Goal: Transaction & Acquisition: Purchase product/service

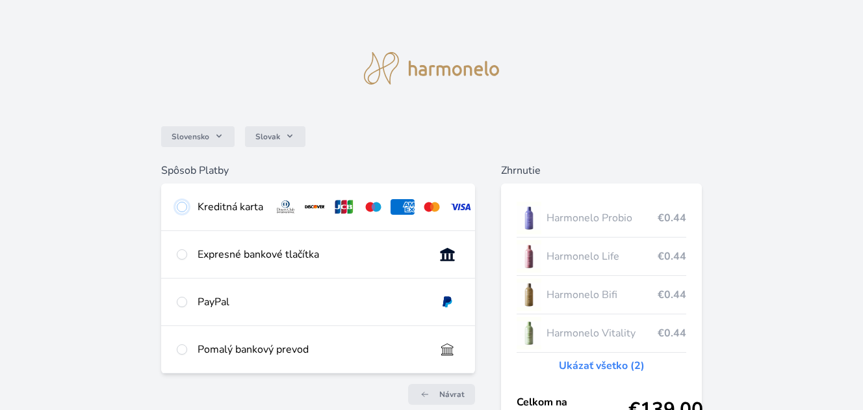
click at [181, 206] on input "radio" at bounding box center [182, 207] width 10 height 10
radio input "true"
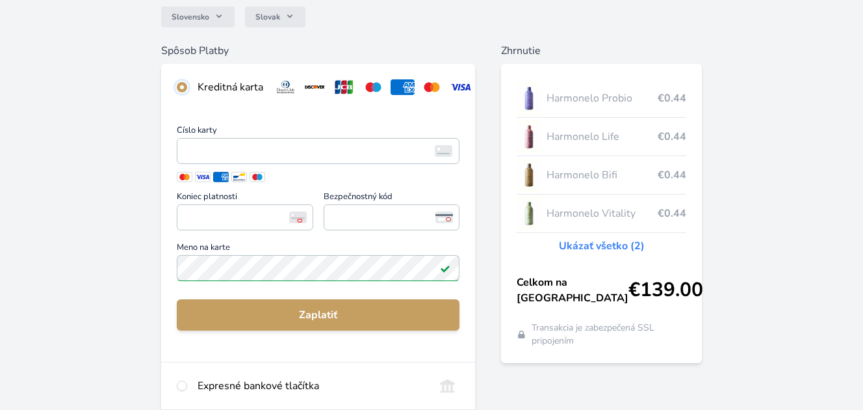
scroll to position [130, 0]
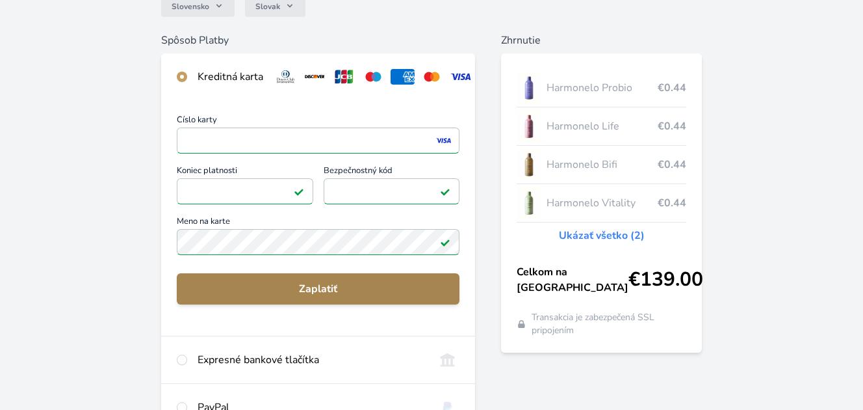
click at [337, 296] on span "Zaplatiť" at bounding box center [318, 289] width 262 height 16
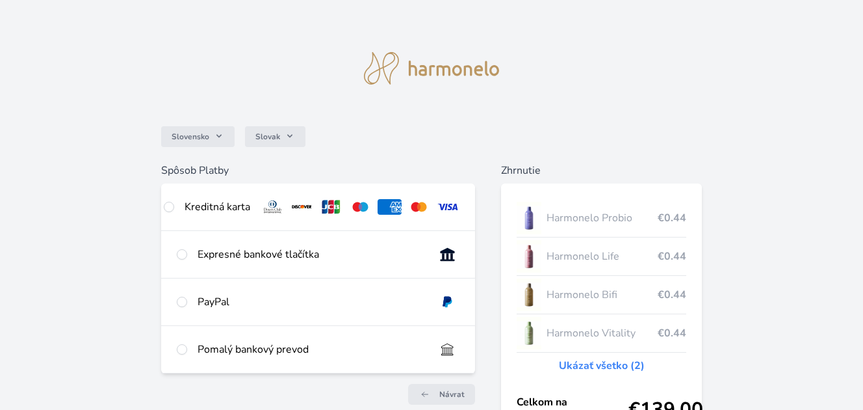
scroll to position [0, 14]
click at [183, 259] on input "radio" at bounding box center [182, 254] width 10 height 10
radio input "true"
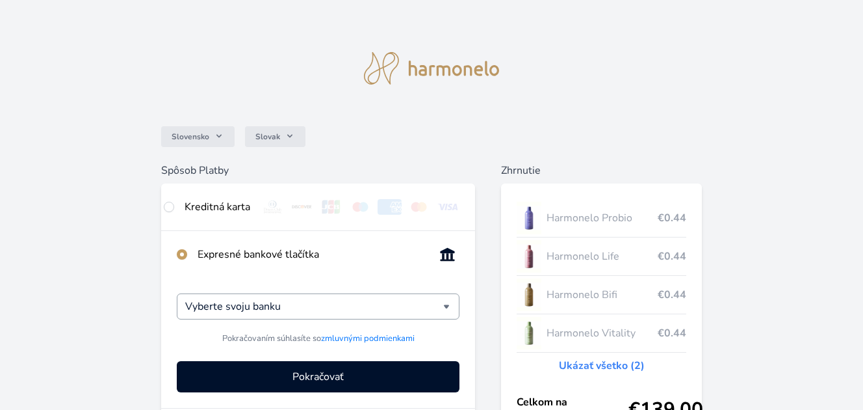
click at [447, 314] on div "Vyberte svoju banku" at bounding box center [318, 306] width 283 height 26
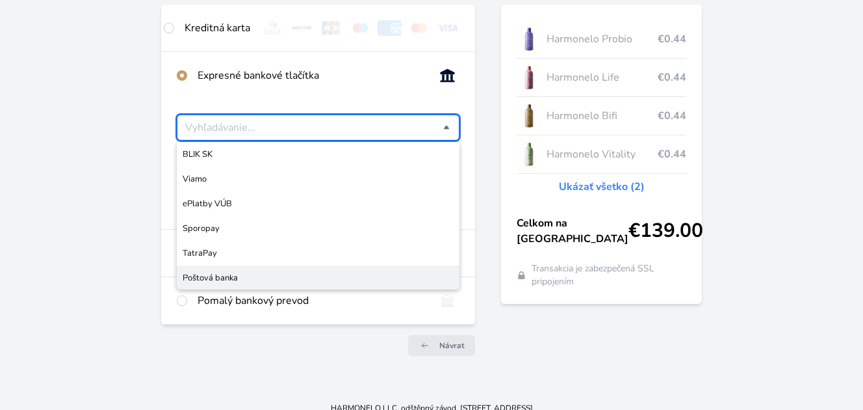
scroll to position [195, 0]
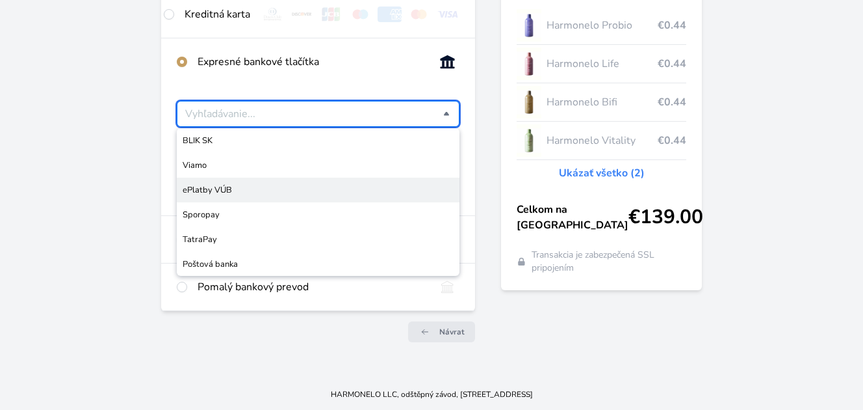
click at [314, 196] on span "ePlatby VÚB" at bounding box center [318, 189] width 271 height 13
type input "ePlatby VÚB"
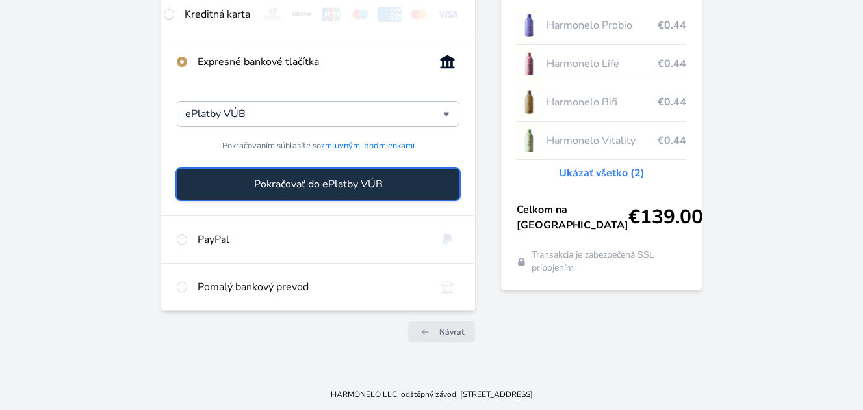
click at [393, 192] on button "Pokračovať do ePlatby VÚB" at bounding box center [318, 183] width 283 height 31
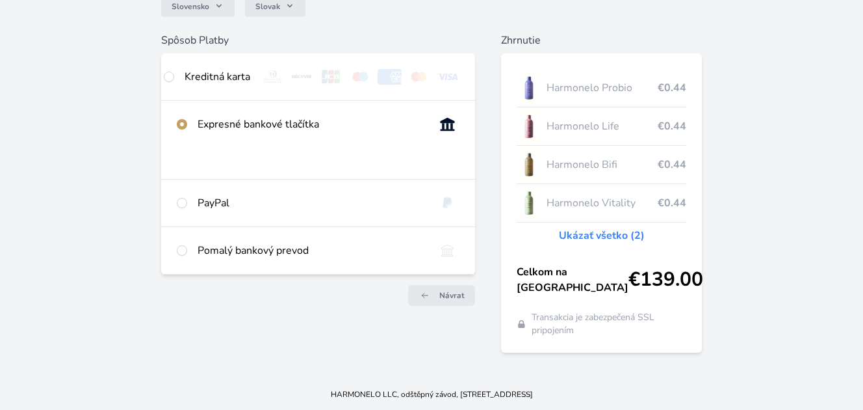
scroll to position [122, 0]
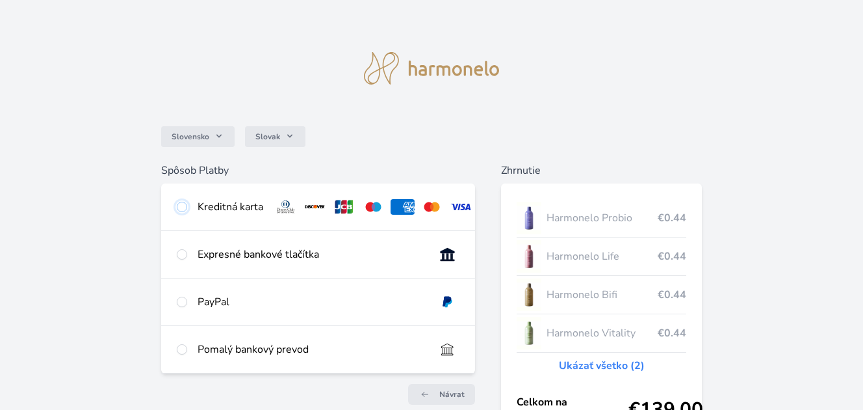
click at [184, 208] on input "radio" at bounding box center [182, 207] width 10 height 10
radio input "true"
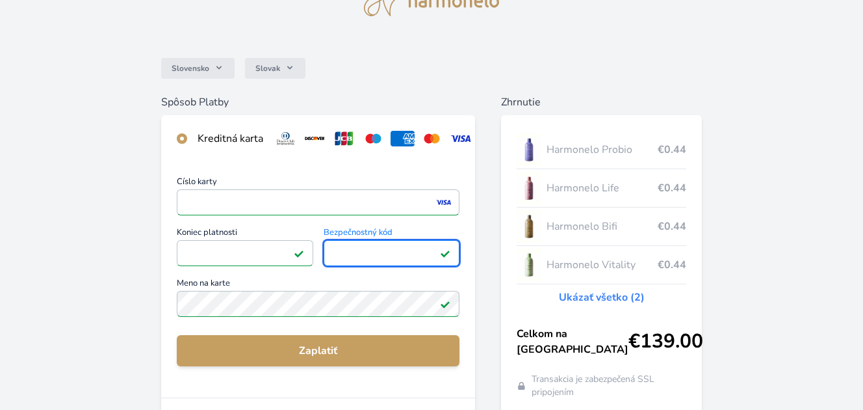
scroll to position [260, 0]
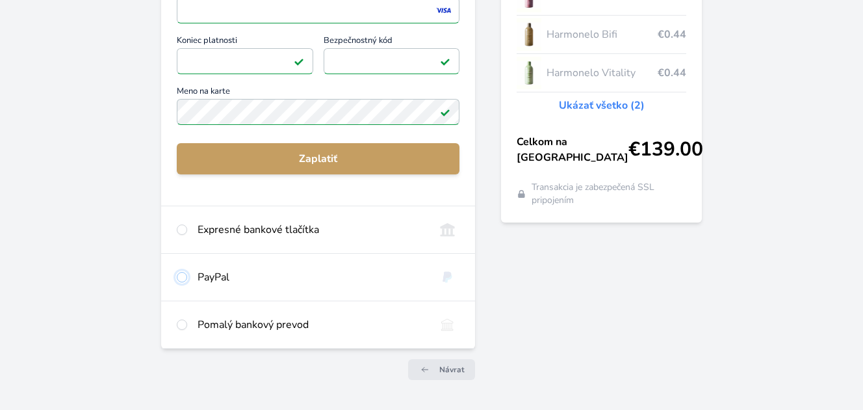
click at [179, 282] on input "radio" at bounding box center [182, 277] width 10 height 10
radio input "true"
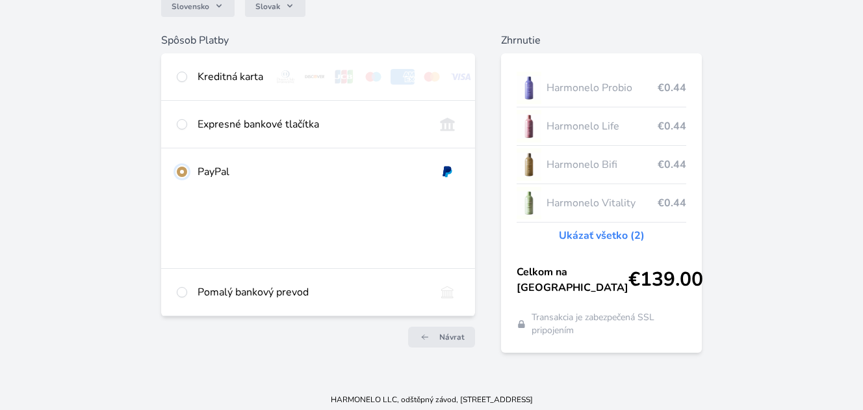
scroll to position [145, 0]
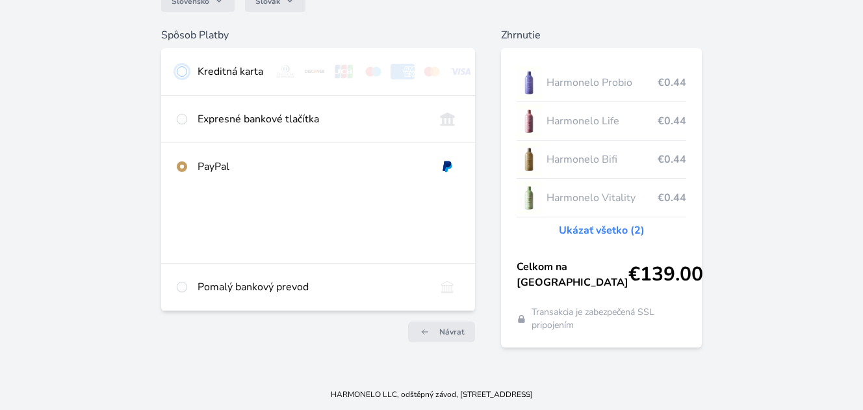
click at [182, 66] on input "radio" at bounding box center [182, 71] width 10 height 10
radio input "true"
radio input "false"
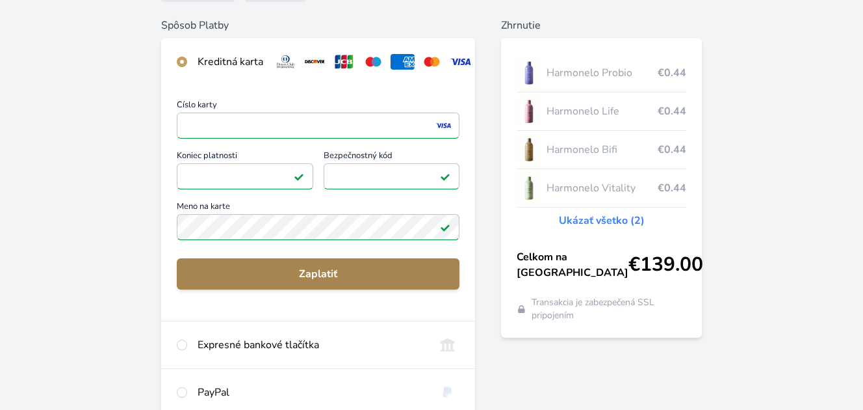
click at [378, 281] on span "Zaplatiť" at bounding box center [318, 274] width 262 height 16
